Goal: Task Accomplishment & Management: Use online tool/utility

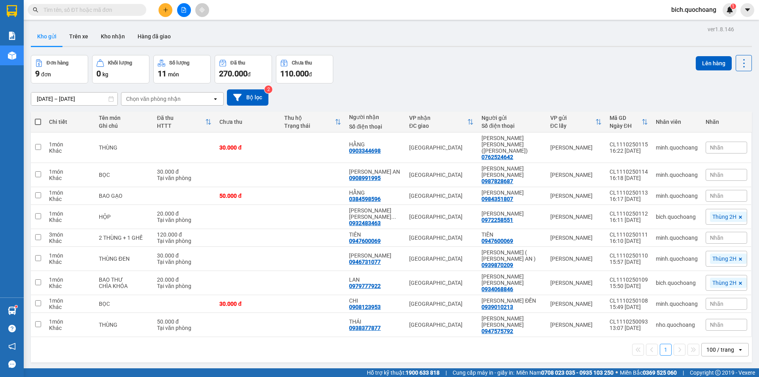
click at [98, 13] on input "text" at bounding box center [89, 10] width 93 height 9
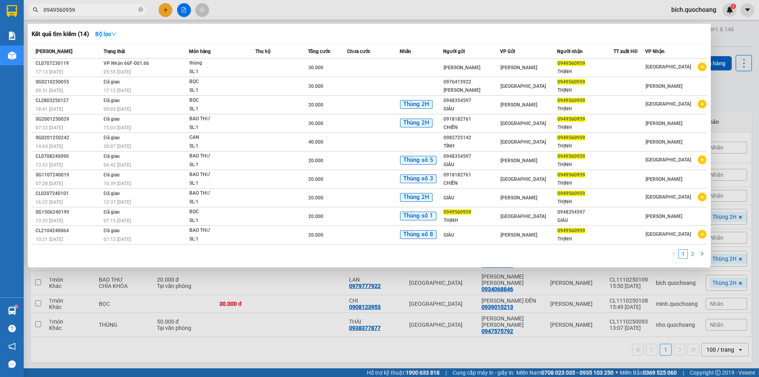
type input "0949560959"
click at [692, 255] on link "2" at bounding box center [692, 253] width 9 height 9
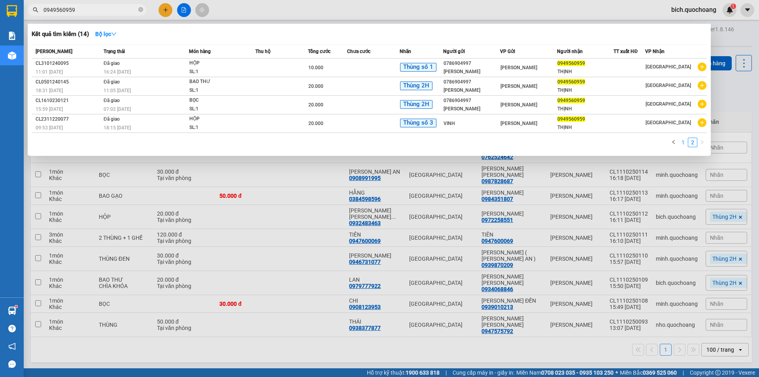
click at [685, 142] on link "1" at bounding box center [683, 142] width 9 height 9
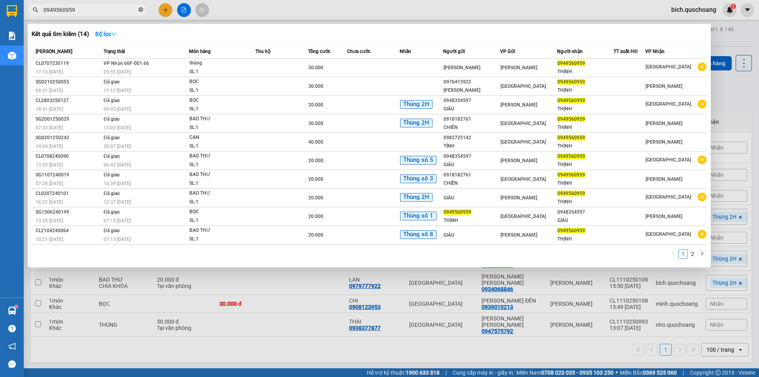
click at [142, 11] on icon "close-circle" at bounding box center [140, 9] width 5 height 5
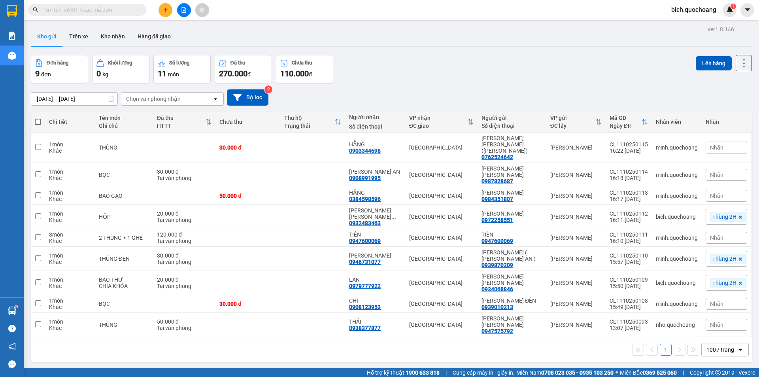
click at [121, 11] on input "text" at bounding box center [89, 10] width 93 height 9
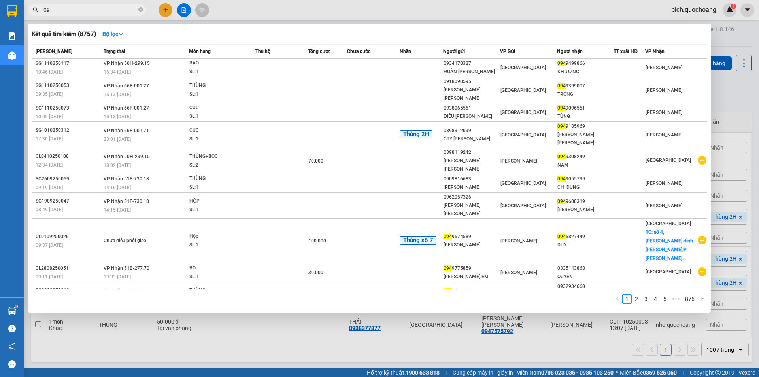
type input "0"
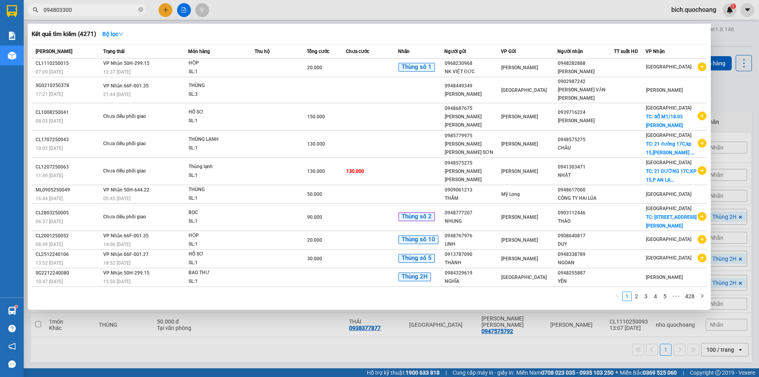
type input "0948033008"
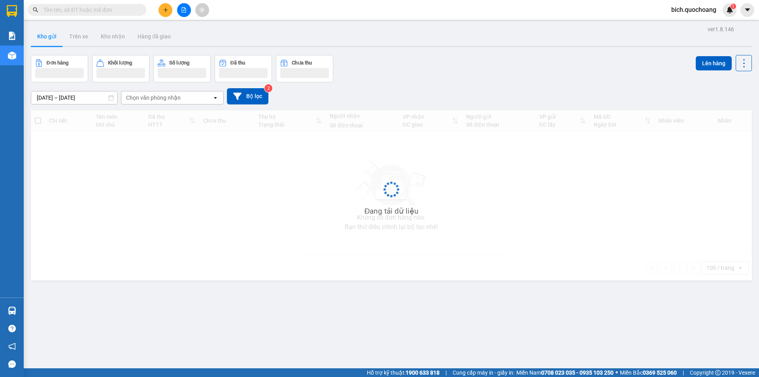
click at [122, 9] on input "text" at bounding box center [89, 10] width 93 height 9
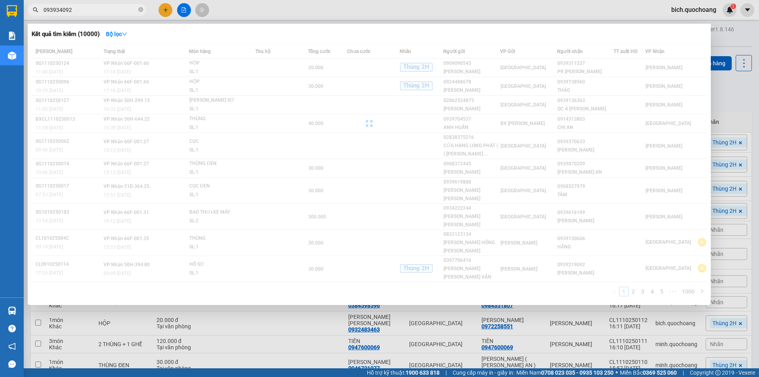
type input "0939340926"
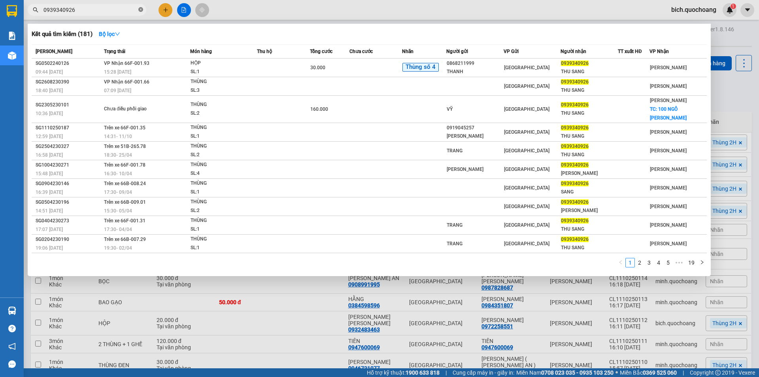
click at [140, 11] on icon "close-circle" at bounding box center [140, 9] width 5 height 5
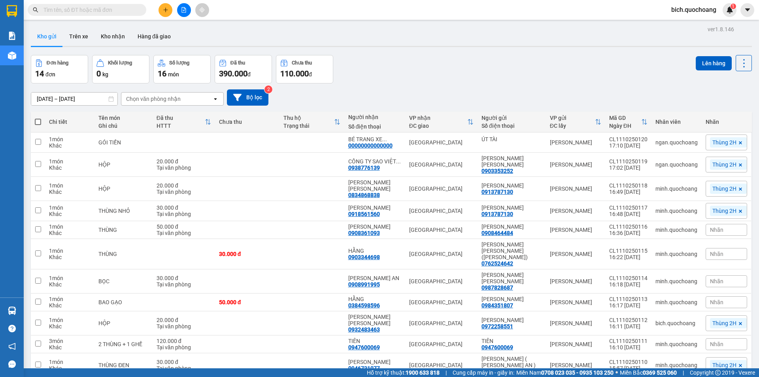
click at [70, 6] on input "text" at bounding box center [89, 10] width 93 height 9
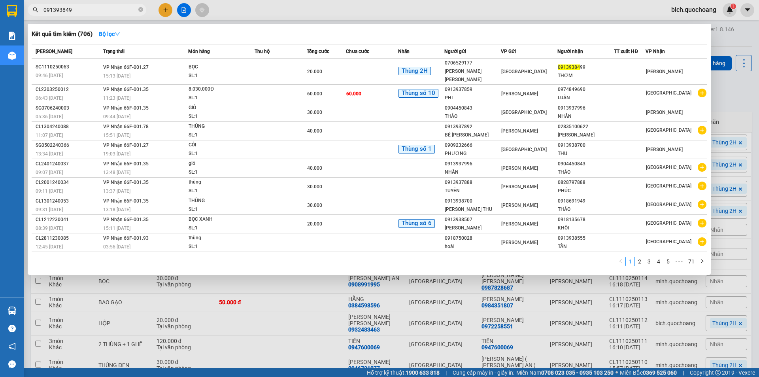
type input "0913938499"
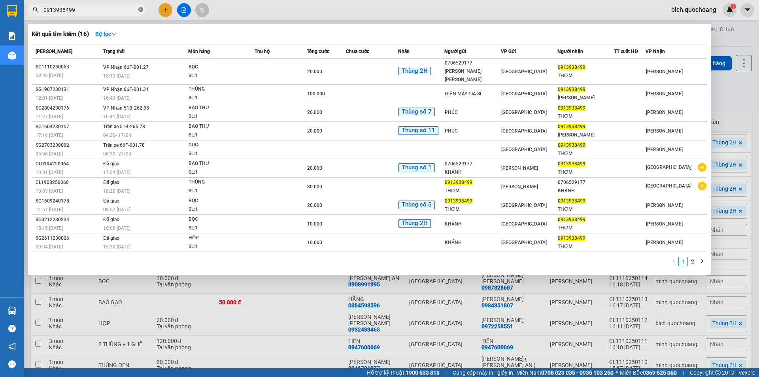
click at [141, 9] on icon "close-circle" at bounding box center [140, 9] width 5 height 5
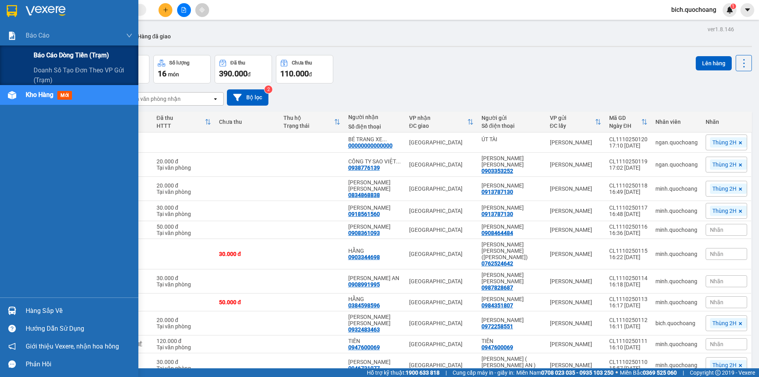
click at [57, 54] on span "Báo cáo dòng tiền (trạm)" at bounding box center [72, 55] width 76 height 10
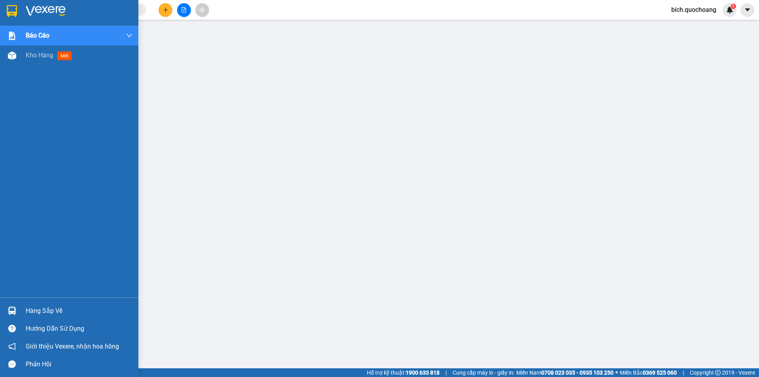
drag, startPoint x: 39, startPoint y: 54, endPoint x: 120, endPoint y: 79, distance: 84.5
click at [40, 55] on span "Kho hàng" at bounding box center [40, 55] width 28 height 8
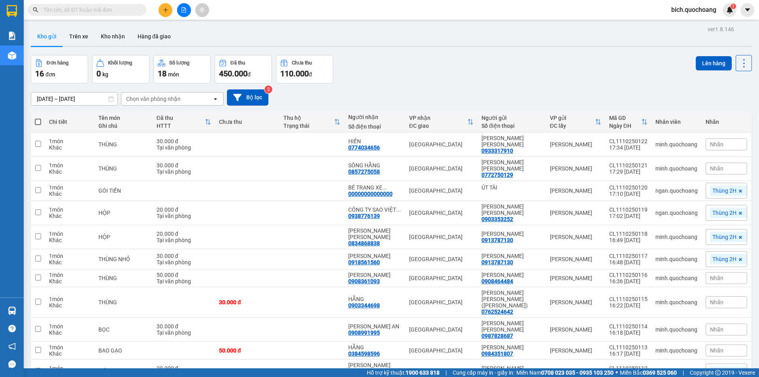
click at [123, 8] on input "text" at bounding box center [89, 10] width 93 height 9
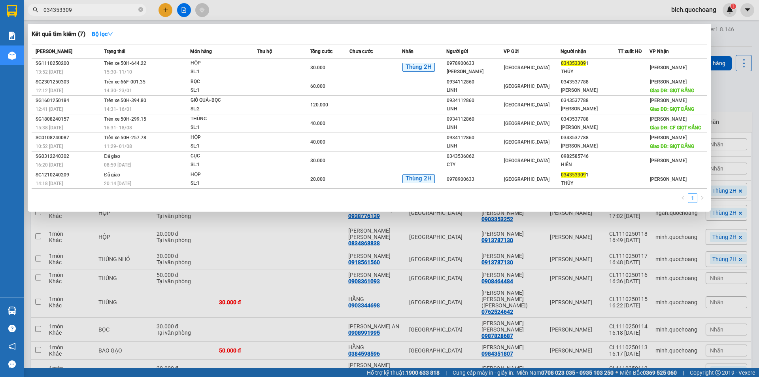
type input "0343533091"
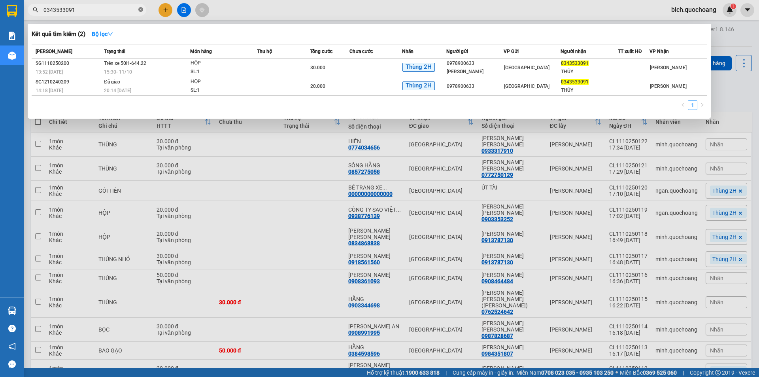
click at [139, 9] on icon "close-circle" at bounding box center [140, 9] width 5 height 5
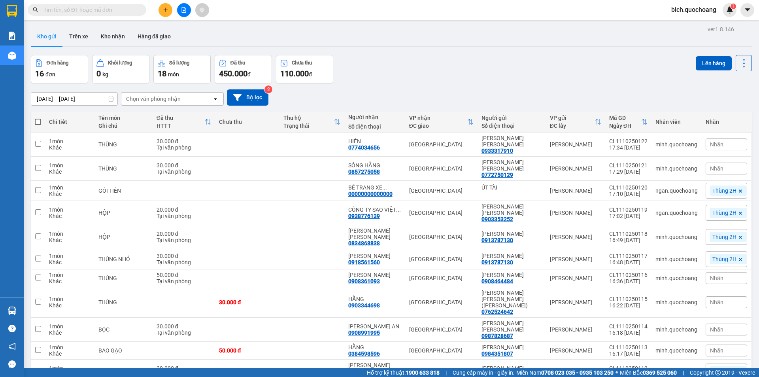
click at [83, 12] on input "text" at bounding box center [89, 10] width 93 height 9
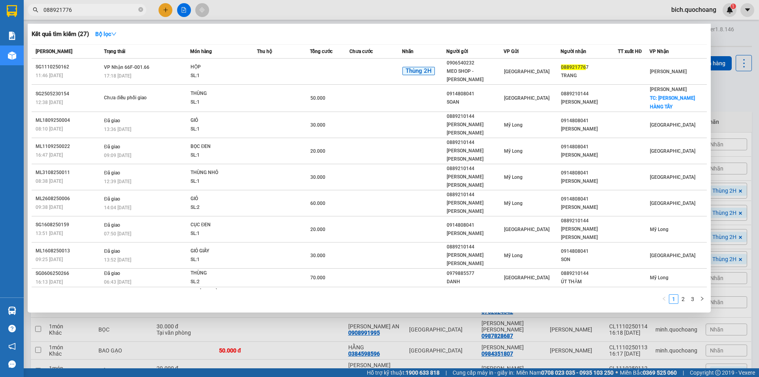
type input "0889217767"
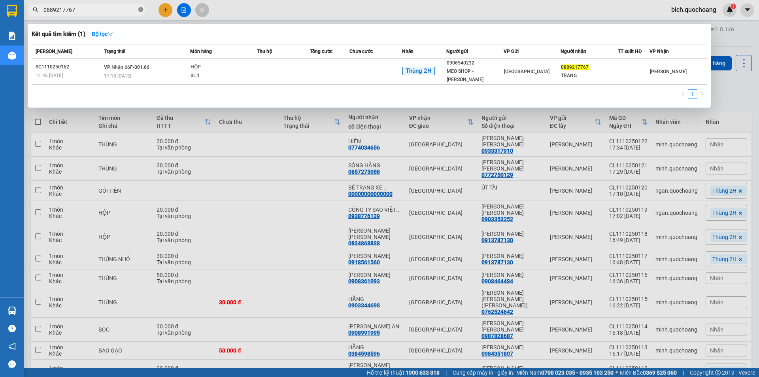
click at [141, 11] on icon "close-circle" at bounding box center [140, 9] width 5 height 5
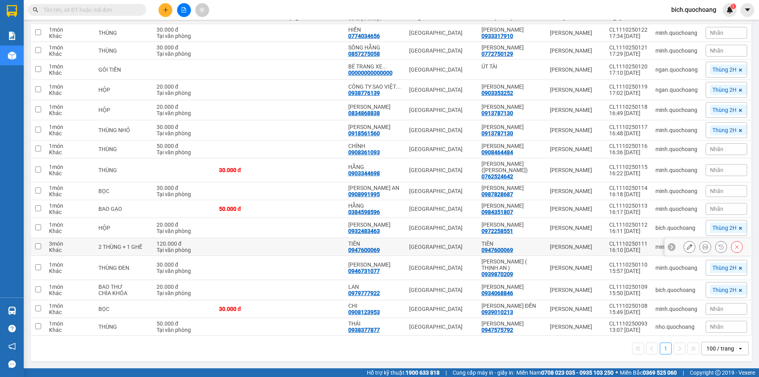
scroll to position [125, 0]
click at [125, 12] on input "text" at bounding box center [89, 10] width 93 height 9
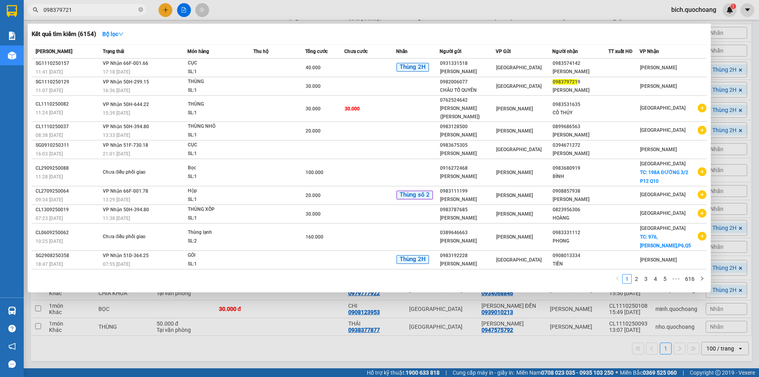
type input "0983797219"
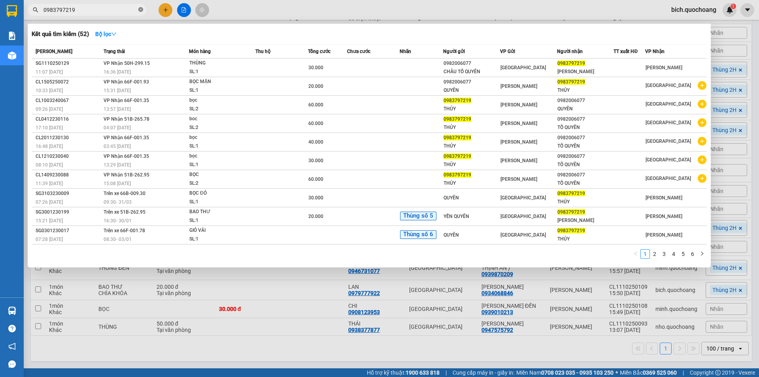
click at [141, 10] on icon "close-circle" at bounding box center [140, 9] width 5 height 5
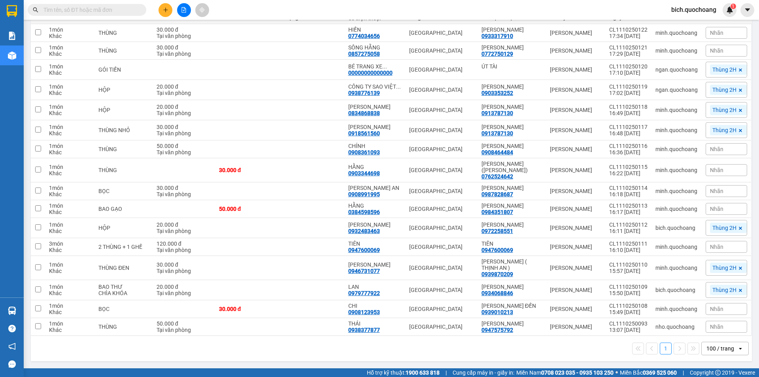
click at [110, 11] on input "text" at bounding box center [89, 10] width 93 height 9
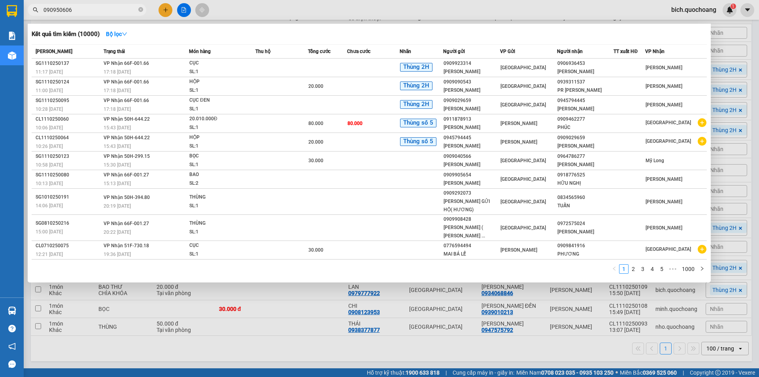
type input "0909506066"
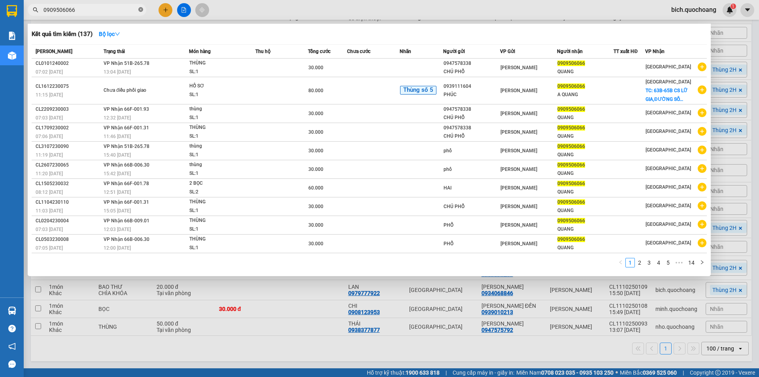
click at [140, 10] on icon "close-circle" at bounding box center [140, 9] width 5 height 5
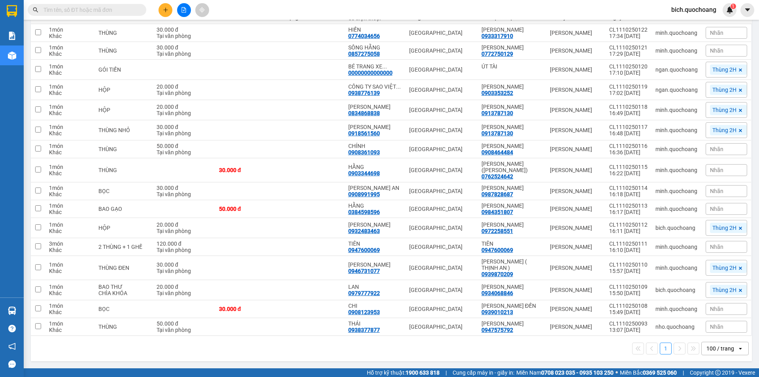
click at [109, 11] on input "text" at bounding box center [89, 10] width 93 height 9
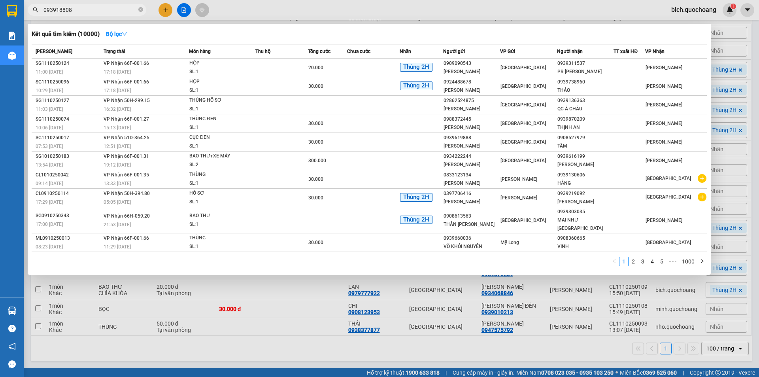
type input "0939188084"
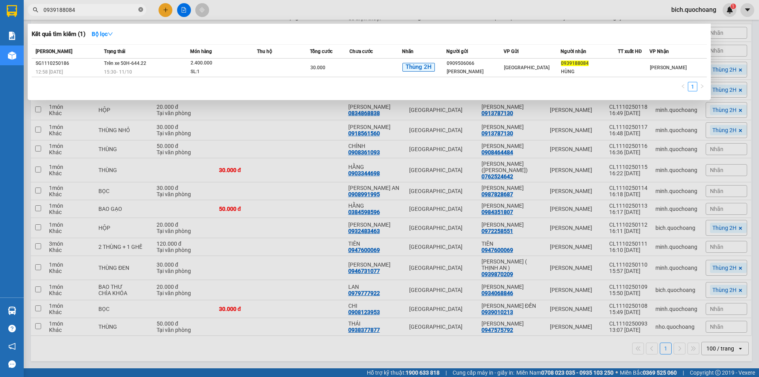
click at [140, 9] on icon "close-circle" at bounding box center [140, 9] width 5 height 5
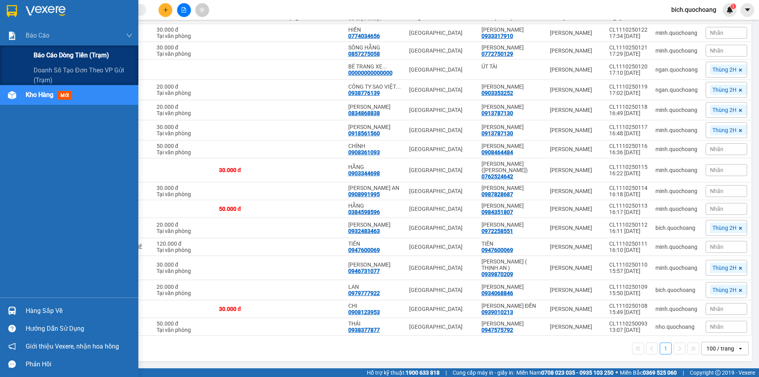
click at [49, 54] on span "Báo cáo dòng tiền (trạm)" at bounding box center [72, 55] width 76 height 10
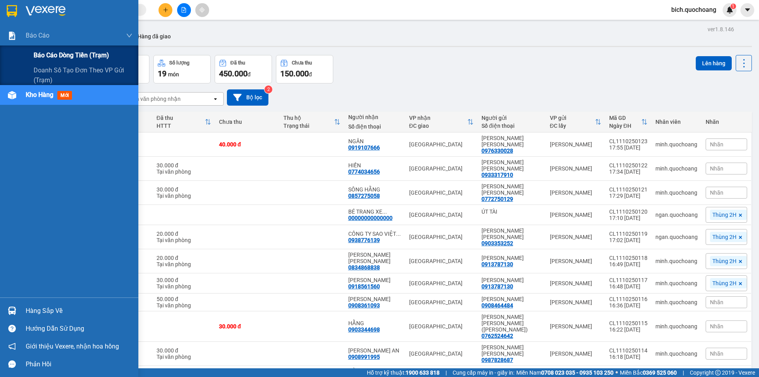
click at [57, 52] on span "Báo cáo dòng tiền (trạm)" at bounding box center [72, 55] width 76 height 10
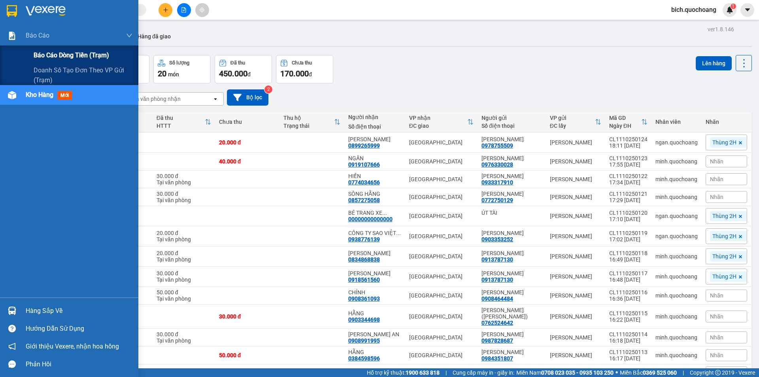
click at [45, 54] on span "Báo cáo dòng tiền (trạm)" at bounding box center [72, 55] width 76 height 10
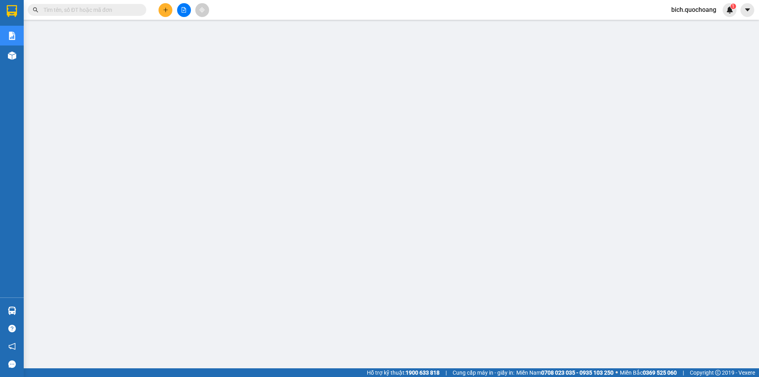
click at [691, 11] on span "bich.quochoang" at bounding box center [694, 10] width 58 height 10
click at [689, 26] on span "Đăng xuất" at bounding box center [697, 24] width 42 height 9
